Goal: Task Accomplishment & Management: Complete application form

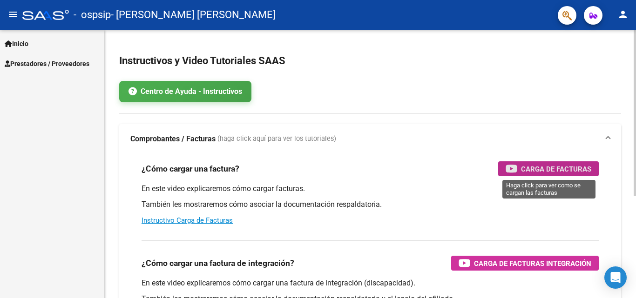
click at [549, 171] on span "Carga de Facturas" at bounding box center [556, 169] width 70 height 12
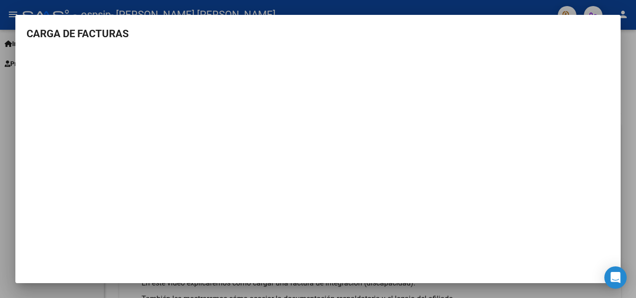
click at [0, 76] on div at bounding box center [318, 149] width 636 height 298
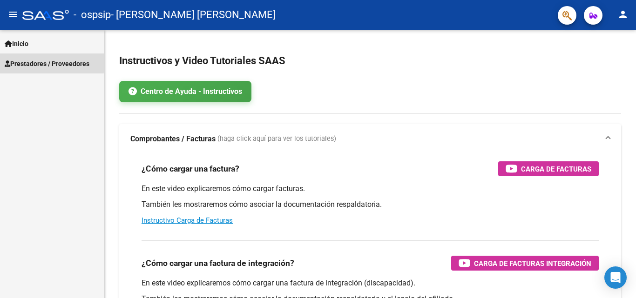
click at [31, 61] on span "Prestadores / Proveedores" at bounding box center [47, 64] width 85 height 10
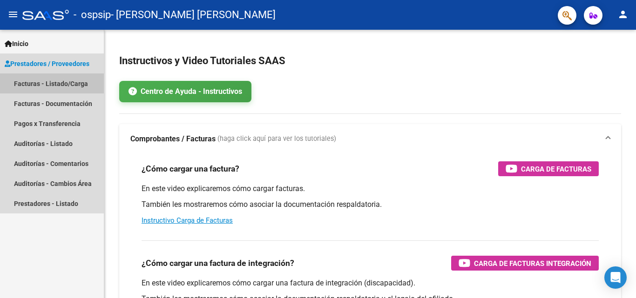
click at [36, 82] on link "Facturas - Listado/Carga" at bounding box center [52, 84] width 104 height 20
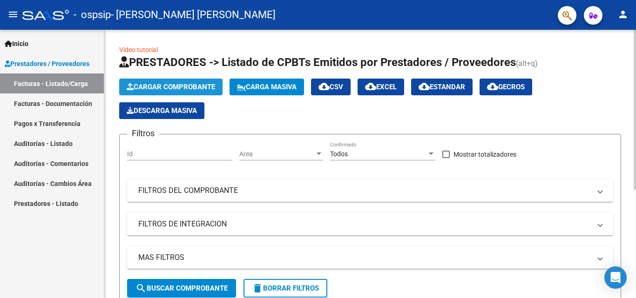
click at [188, 83] on span "Cargar Comprobante" at bounding box center [171, 87] width 88 height 8
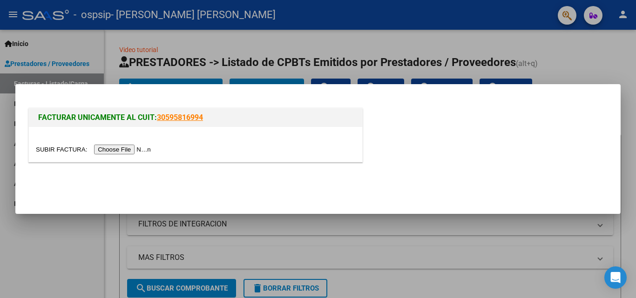
click at [118, 146] on input "file" at bounding box center [95, 150] width 118 height 10
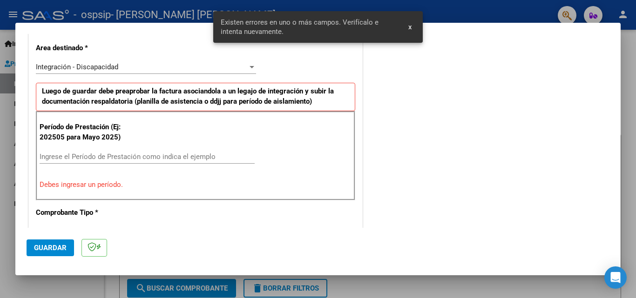
scroll to position [210, 0]
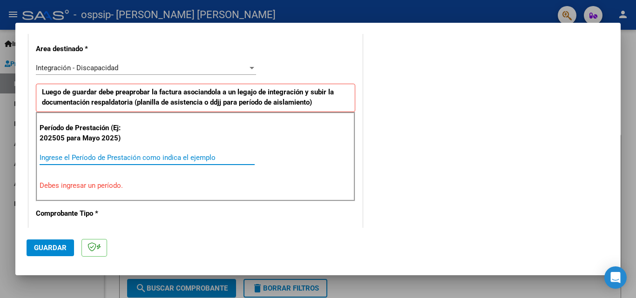
click at [57, 158] on input "Ingrese el Período de Prestación como indica el ejemplo" at bounding box center [147, 158] width 215 height 8
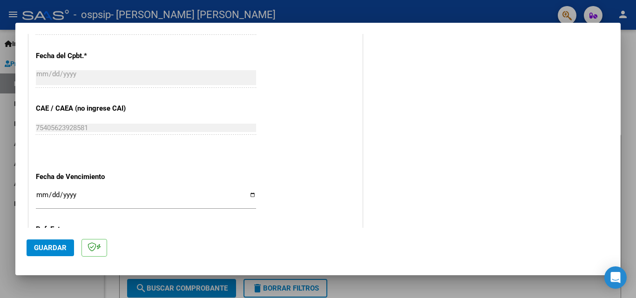
scroll to position [625, 0]
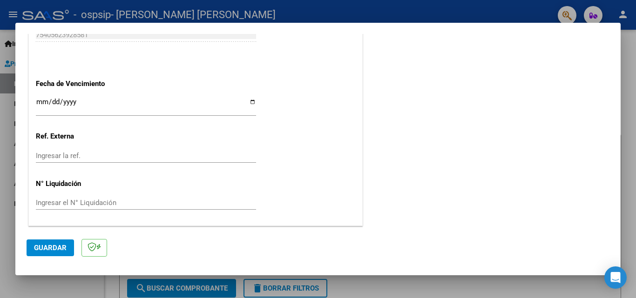
type input "202509"
click at [62, 254] on button "Guardar" at bounding box center [50, 248] width 47 height 17
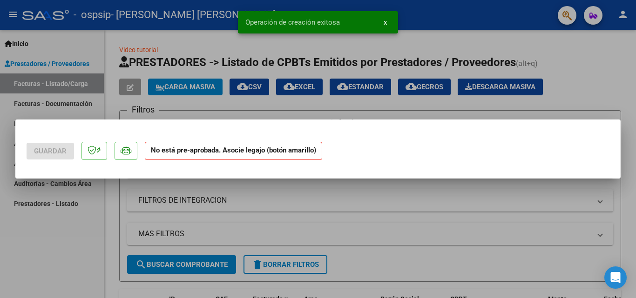
scroll to position [0, 0]
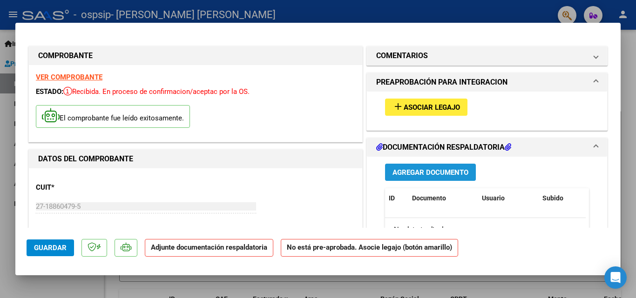
click at [435, 174] on span "Agregar Documento" at bounding box center [430, 173] width 76 height 8
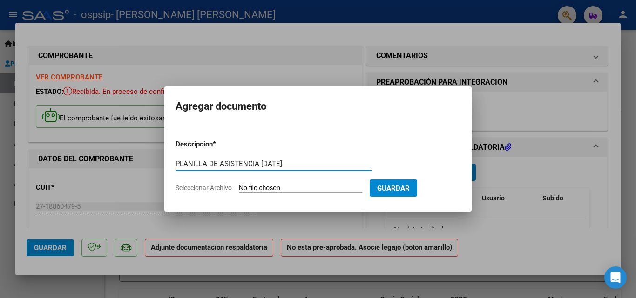
type input "PLANILLA DE ASISTENCIA [DATE]"
click at [280, 188] on input "Seleccionar Archivo" at bounding box center [300, 188] width 123 height 9
type input "C:\fakepath\Planilla Gael .pdf"
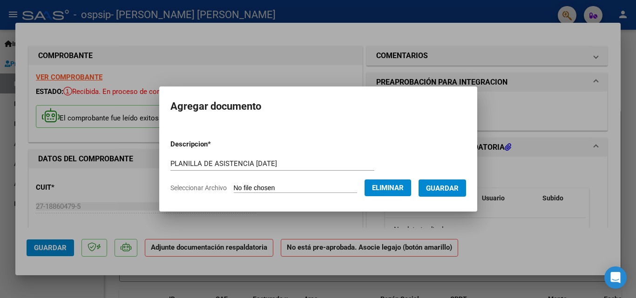
click at [457, 187] on span "Guardar" at bounding box center [442, 188] width 33 height 8
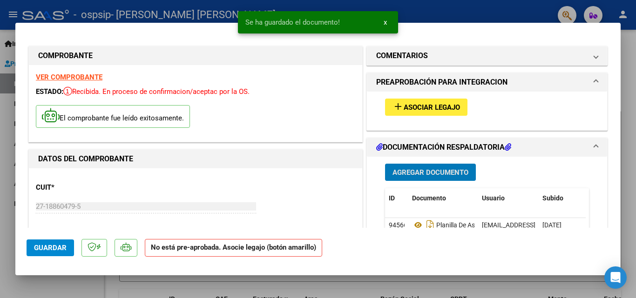
scroll to position [93, 0]
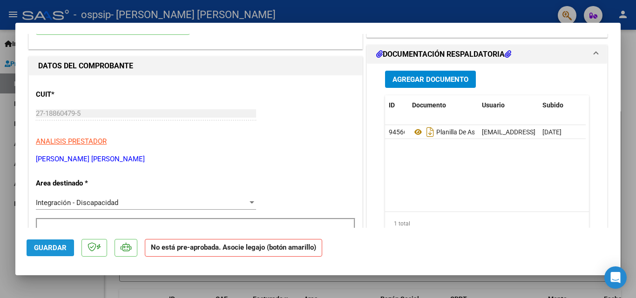
click at [45, 247] on span "Guardar" at bounding box center [50, 248] width 33 height 8
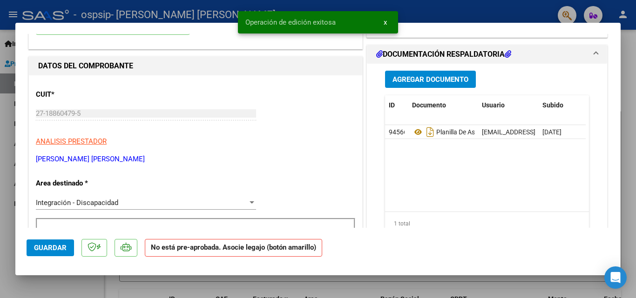
click at [384, 20] on span "x" at bounding box center [385, 22] width 3 height 8
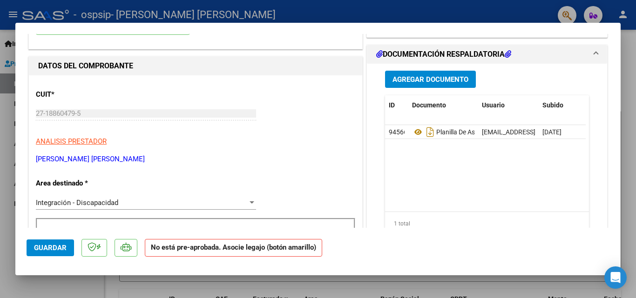
click at [507, 17] on div at bounding box center [318, 149] width 636 height 298
